Goal: Task Accomplishment & Management: Manage account settings

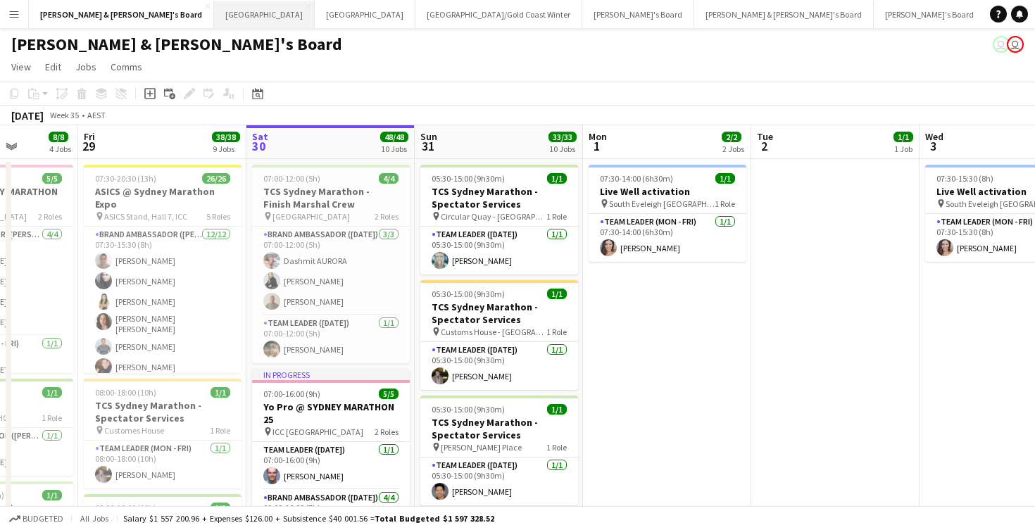
click at [214, 12] on button "Sydney Close" at bounding box center [264, 14] width 101 height 27
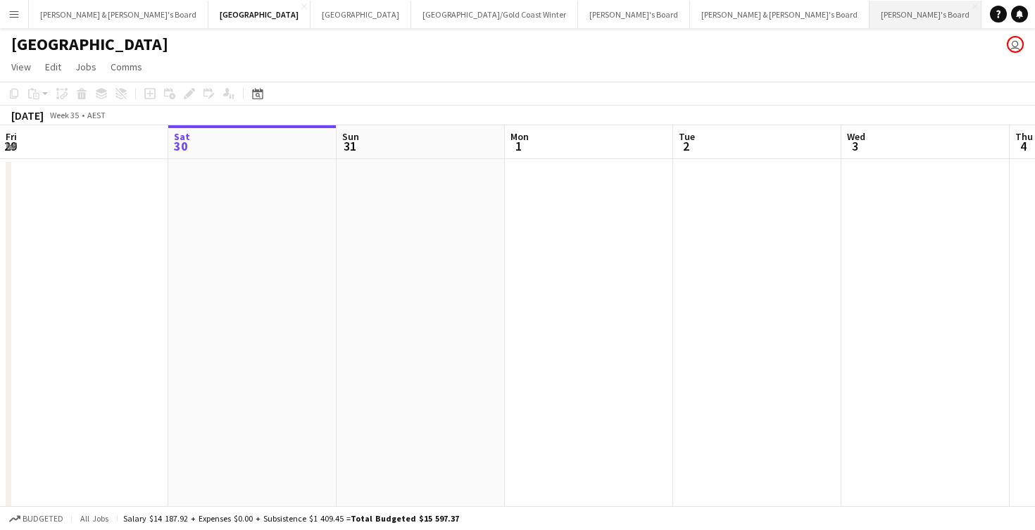
click at [870, 23] on button "[PERSON_NAME]'s Board Close" at bounding box center [926, 14] width 112 height 27
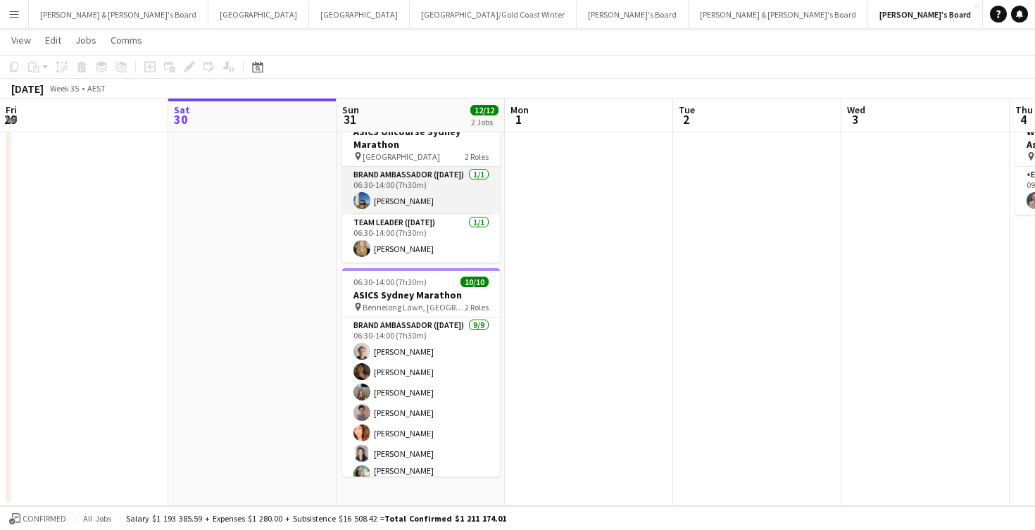
scroll to position [58, 0]
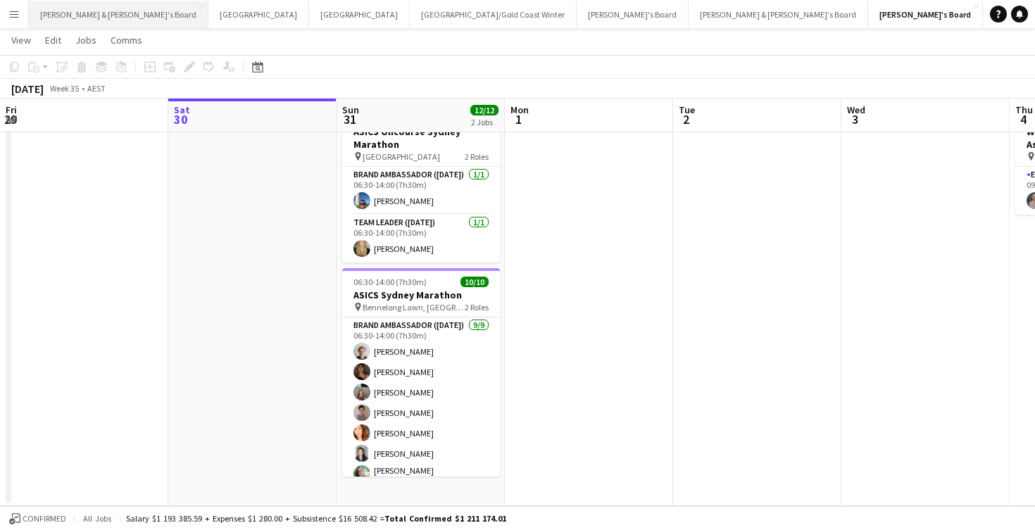
click at [80, 18] on button "[PERSON_NAME] & [PERSON_NAME]'s Board Close" at bounding box center [119, 14] width 180 height 27
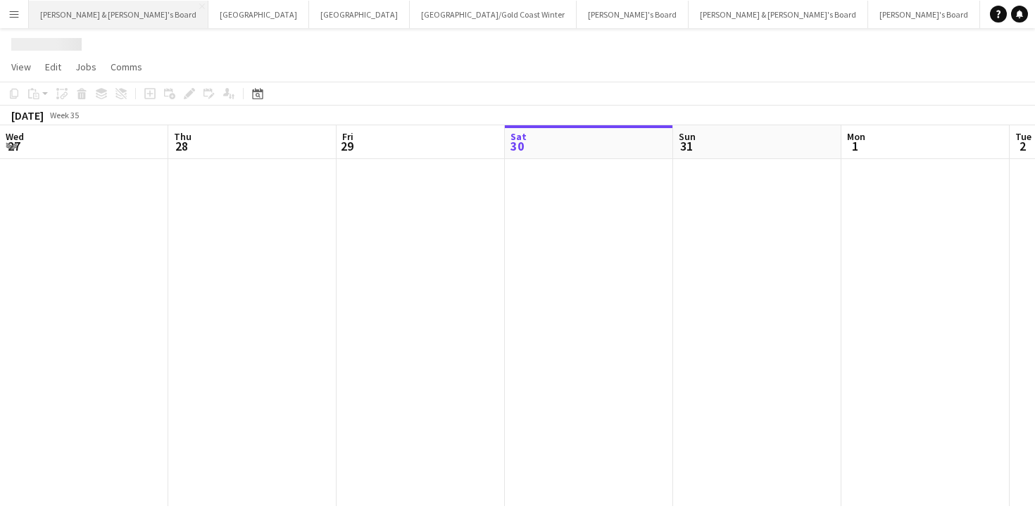
scroll to position [0, 337]
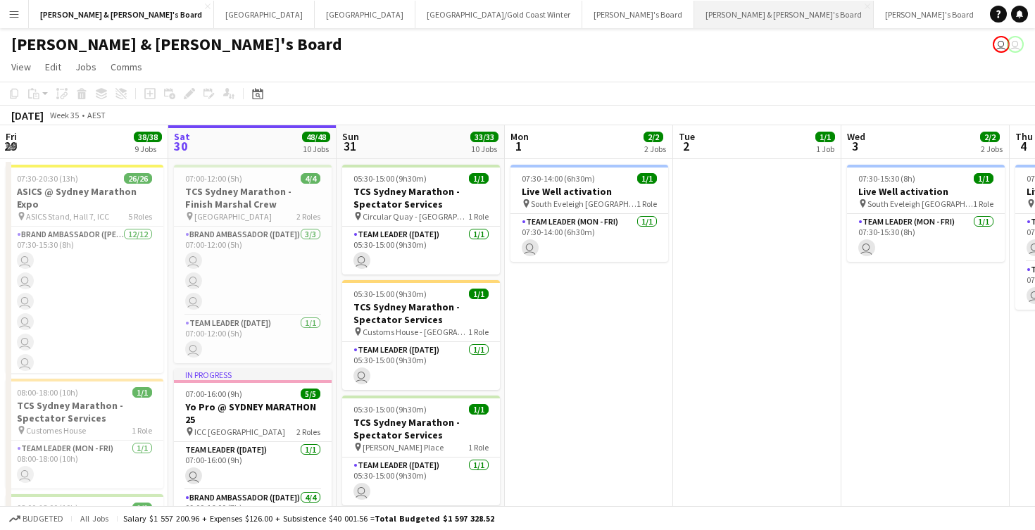
click at [694, 10] on button "[PERSON_NAME] & [PERSON_NAME]'s Board Close" at bounding box center [784, 14] width 180 height 27
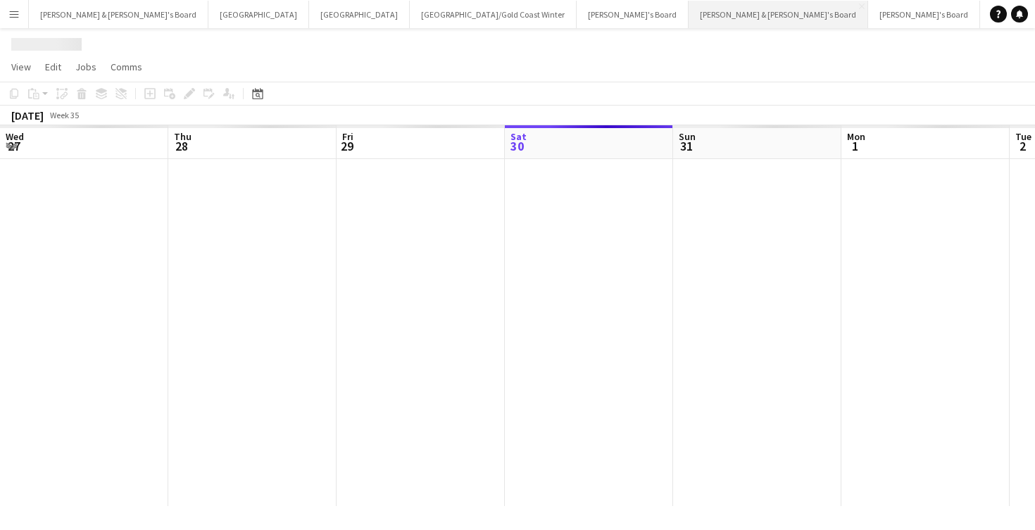
scroll to position [0, 337]
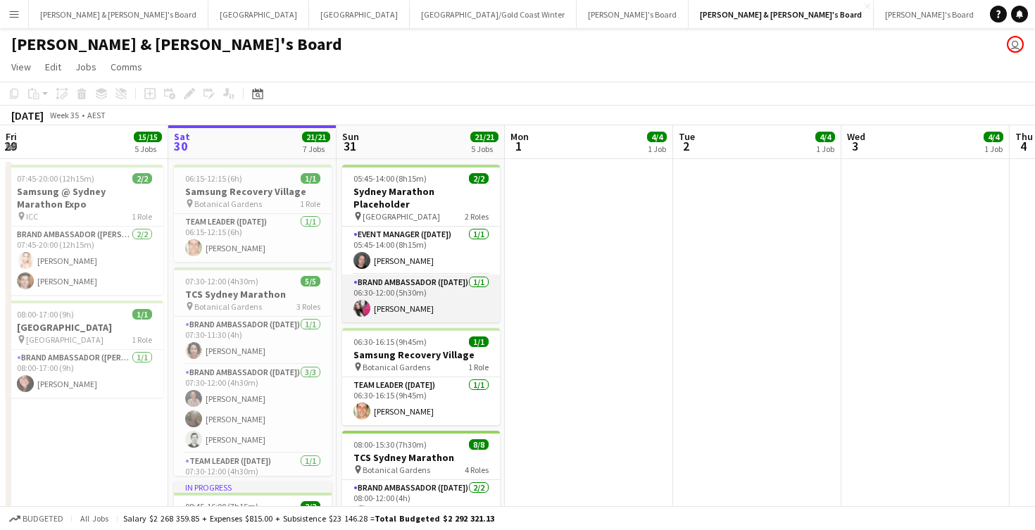
click at [413, 294] on app-card-role "Brand Ambassador ([DATE]) [DATE] 06:30-12:00 (5h30m) [PERSON_NAME]" at bounding box center [421, 299] width 158 height 48
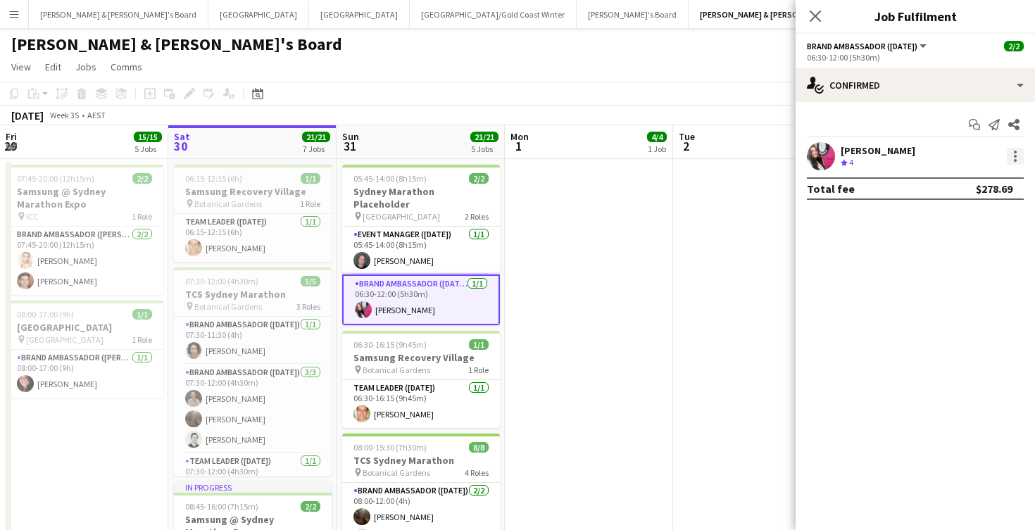
click at [1013, 160] on div at bounding box center [1015, 156] width 17 height 17
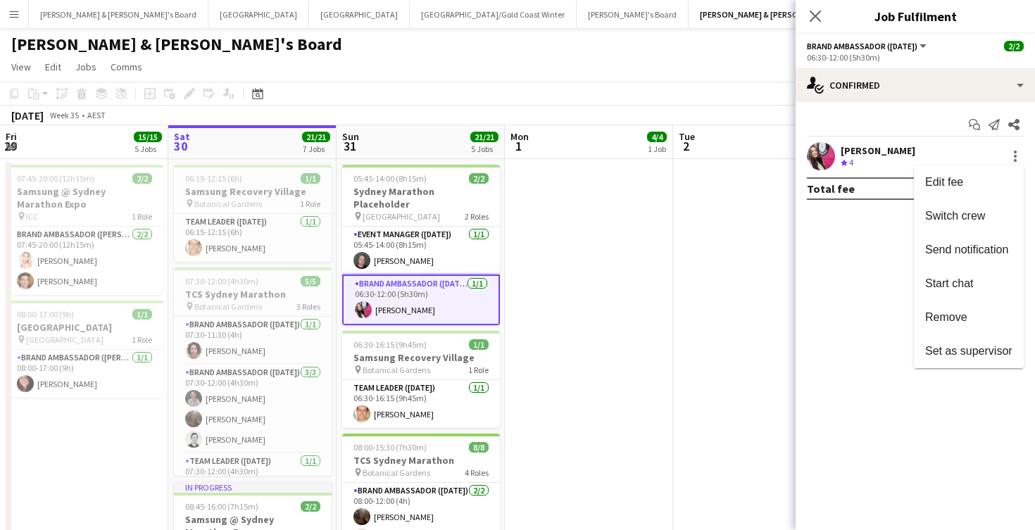
click at [613, 338] on div at bounding box center [517, 265] width 1035 height 530
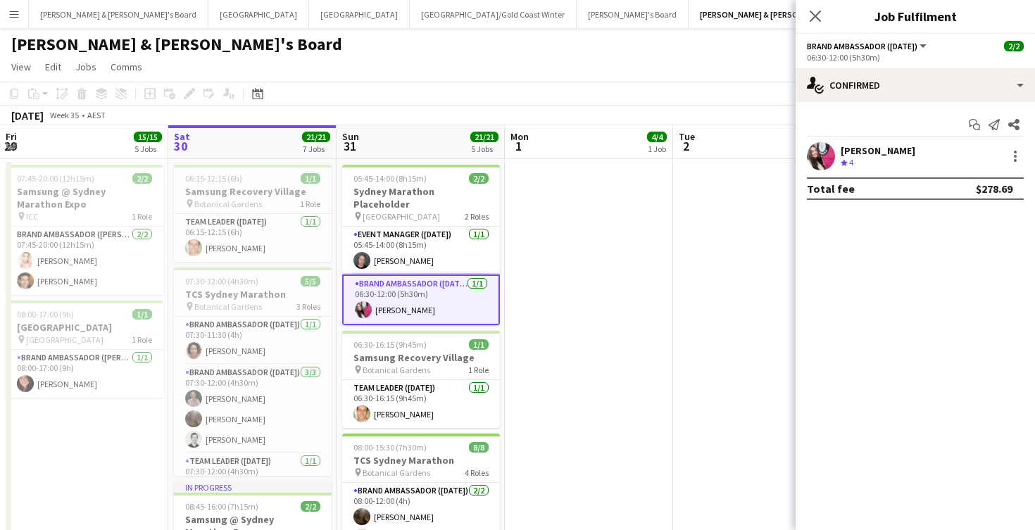
click at [873, 156] on div "[PERSON_NAME]" at bounding box center [878, 150] width 75 height 13
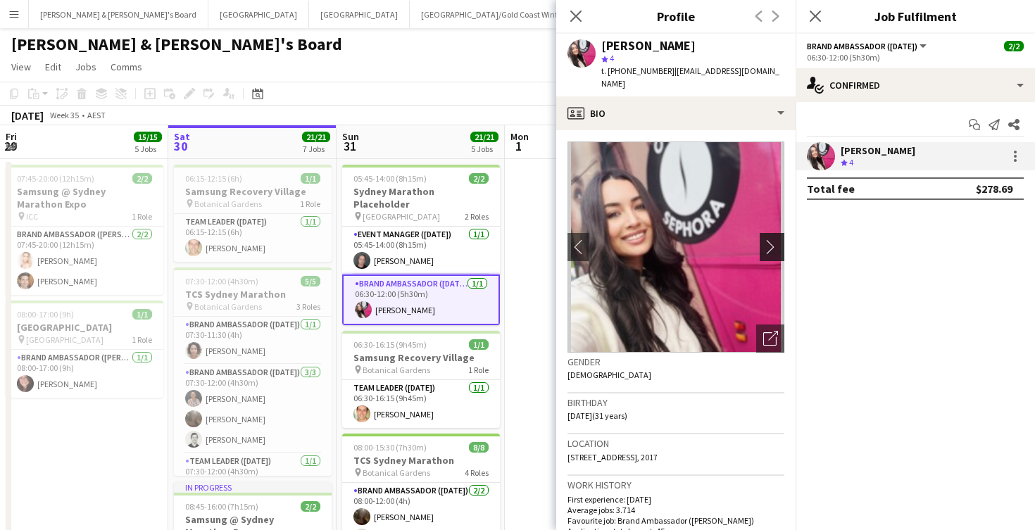
click at [772, 239] on app-icon "chevron-right" at bounding box center [774, 246] width 22 height 15
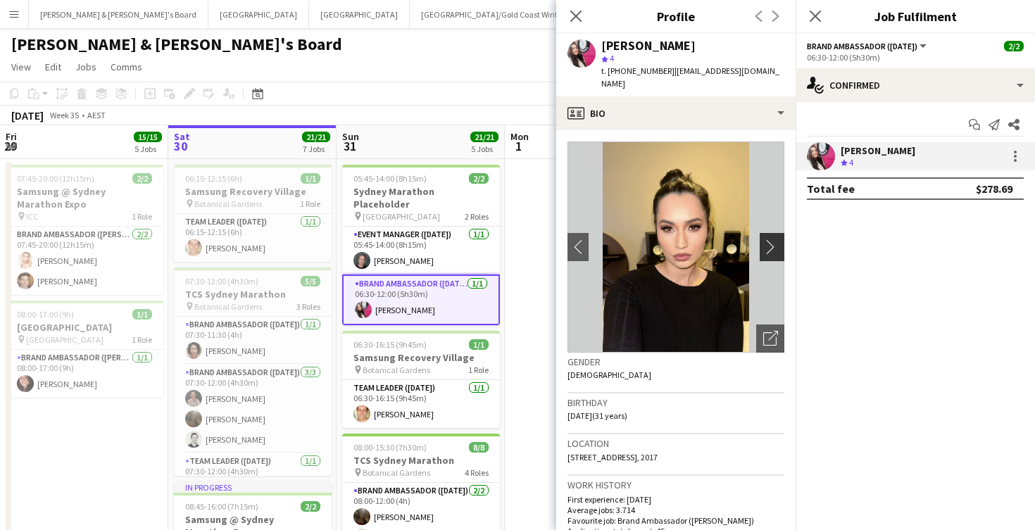
click at [770, 239] on app-icon "chevron-right" at bounding box center [774, 246] width 22 height 15
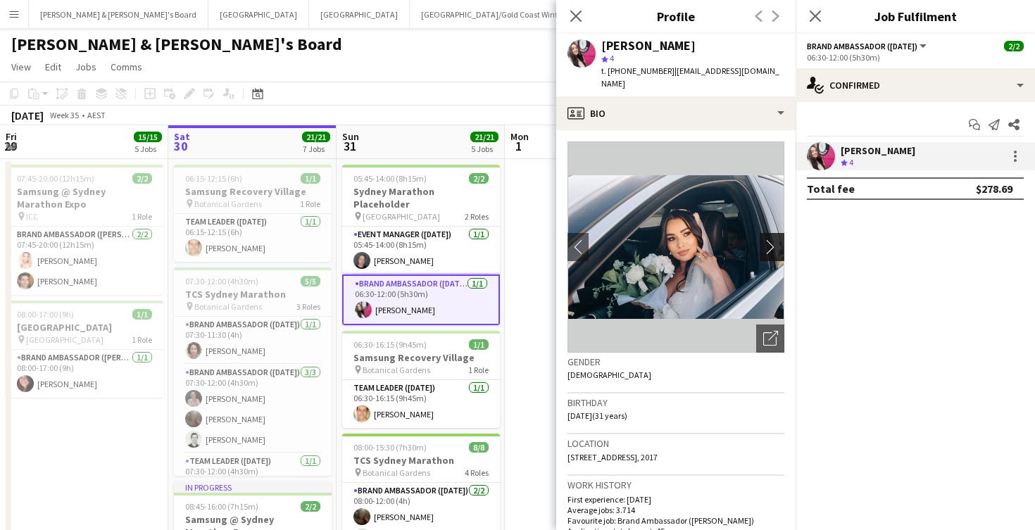
click at [770, 239] on app-icon "chevron-right" at bounding box center [774, 246] width 22 height 15
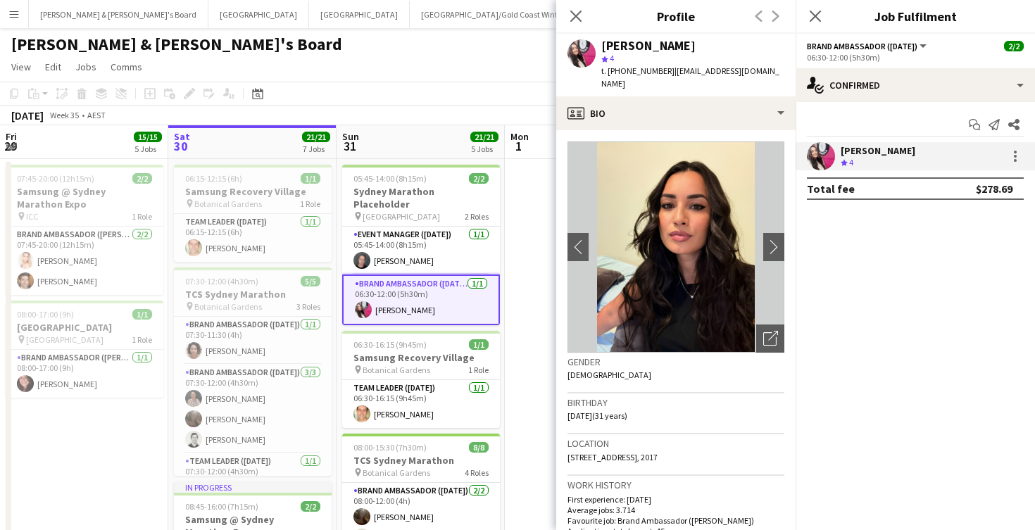
drag, startPoint x: 669, startPoint y: 70, endPoint x: 784, endPoint y: 76, distance: 114.9
click at [784, 76] on div "[PERSON_NAME] star 4 t. [PHONE_NUMBER] | [EMAIL_ADDRESS][DOMAIN_NAME]" at bounding box center [675, 65] width 239 height 63
copy span "[EMAIL_ADDRESS][DOMAIN_NAME]"
